Goal: Transaction & Acquisition: Purchase product/service

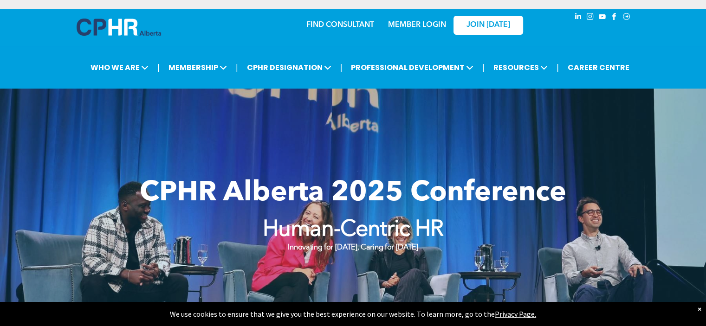
click at [414, 25] on link "MEMBER LOGIN" at bounding box center [417, 24] width 58 height 7
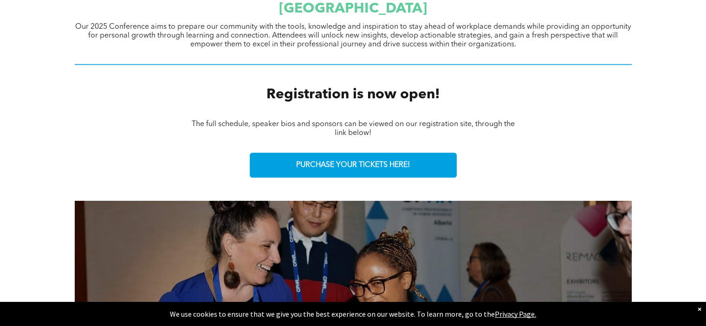
scroll to position [325, 0]
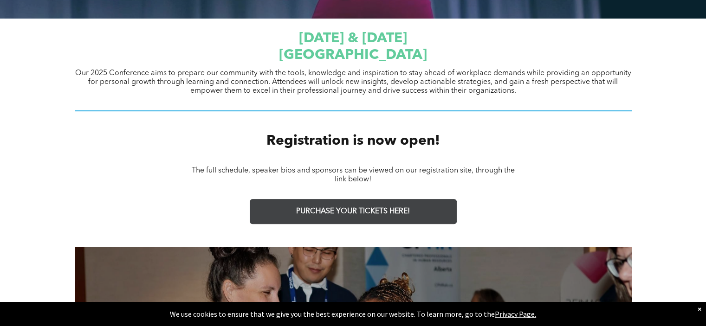
click at [309, 211] on span "PURCHASE YOUR TICKETS HERE!" at bounding box center [353, 211] width 114 height 9
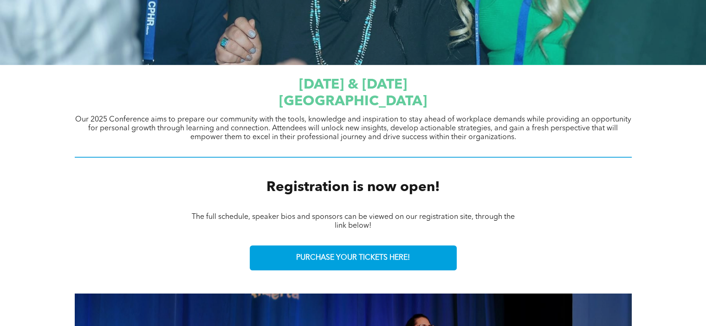
scroll to position [325, 0]
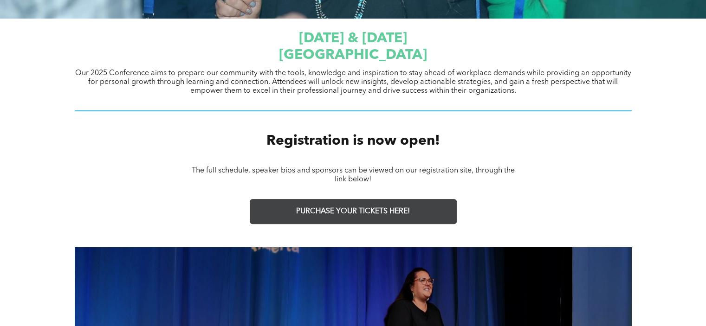
click at [370, 211] on span "PURCHASE YOUR TICKETS HERE!" at bounding box center [353, 211] width 114 height 9
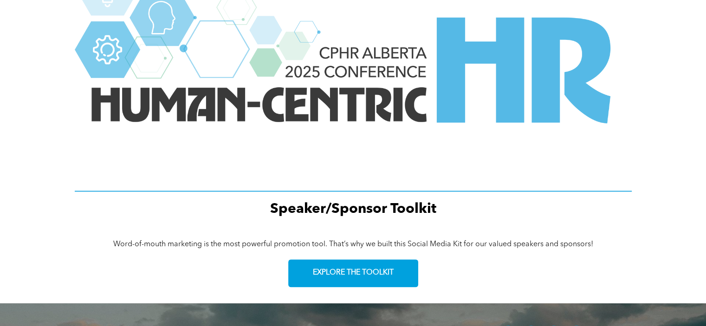
scroll to position [1299, 0]
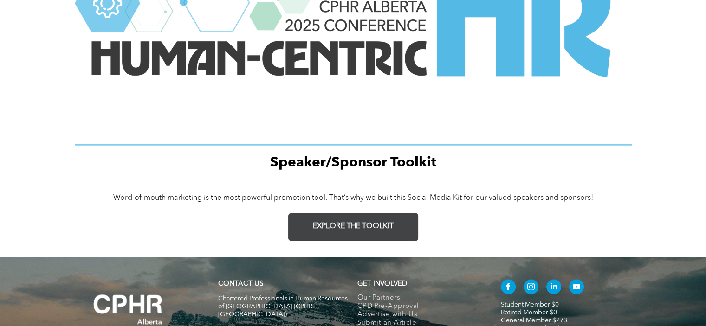
click at [356, 225] on span "EXPLORE THE TOOLKIT" at bounding box center [353, 226] width 81 height 9
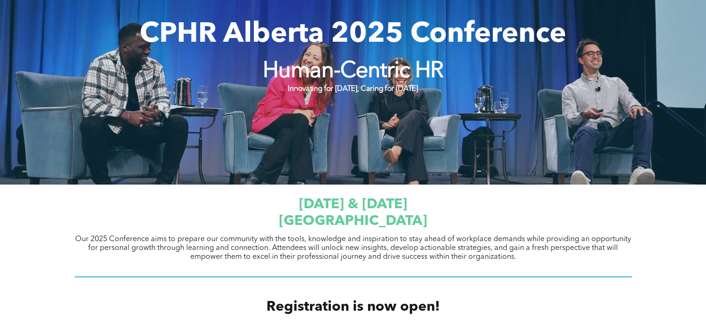
scroll to position [0, 0]
